Goal: Task Accomplishment & Management: Manage account settings

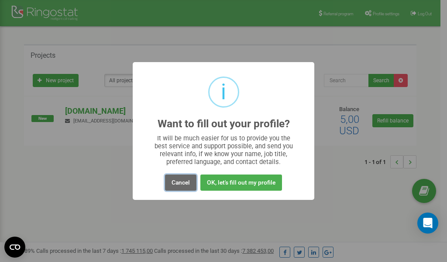
click at [180, 182] on button "Cancel" at bounding box center [180, 182] width 31 height 16
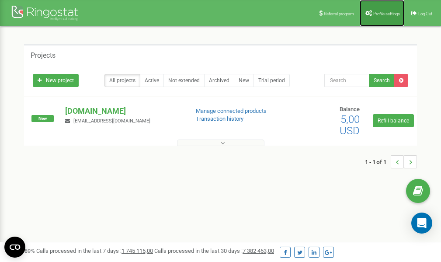
click at [373, 11] on span "Profile settings" at bounding box center [386, 13] width 27 height 5
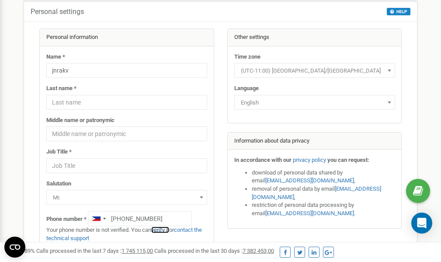
click at [166, 230] on link "verify it" at bounding box center [160, 229] width 18 height 7
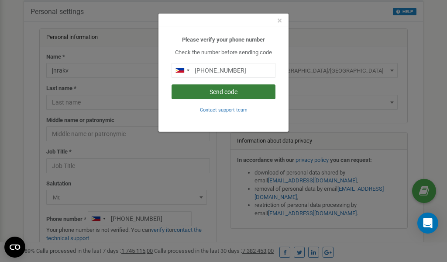
click at [235, 93] on button "Send code" at bounding box center [224, 91] width 104 height 15
